Goal: Navigation & Orientation: Find specific page/section

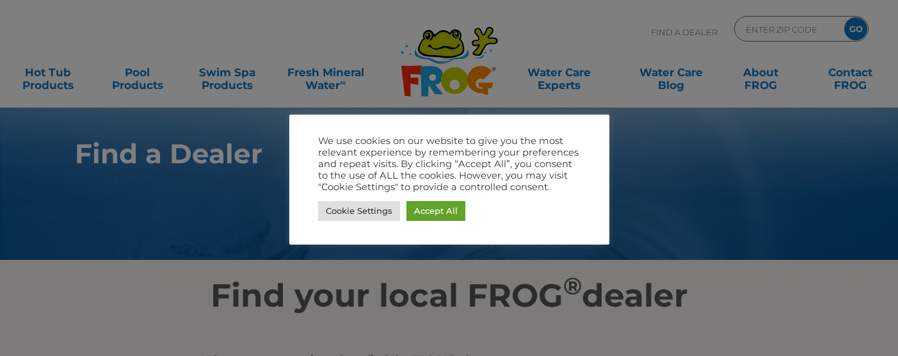
click at [888, 77] on div at bounding box center [449, 178] width 898 height 356
click at [622, 264] on div at bounding box center [449, 178] width 898 height 356
click at [455, 218] on link "Accept All" at bounding box center [435, 211] width 59 height 20
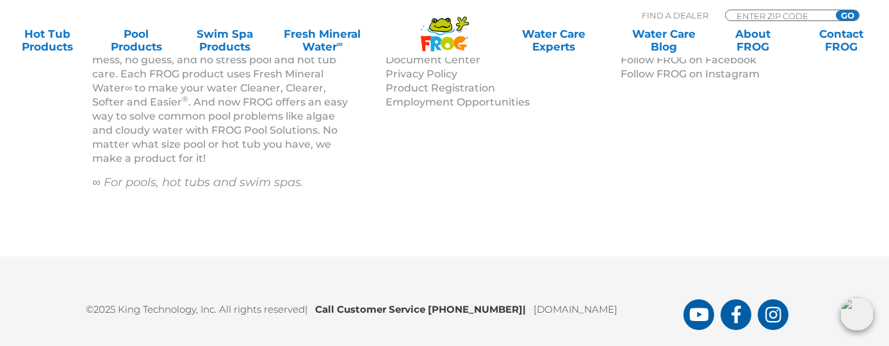
scroll to position [1622, 0]
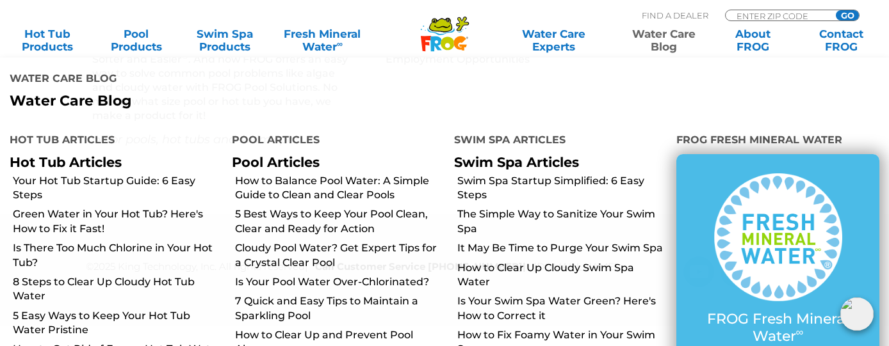
click at [665, 42] on link "Water Care Blog" at bounding box center [663, 41] width 69 height 26
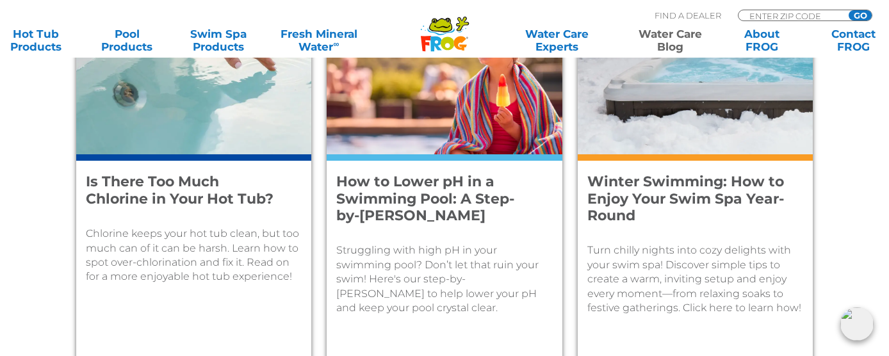
scroll to position [1859, 0]
